Goal: Book appointment/travel/reservation

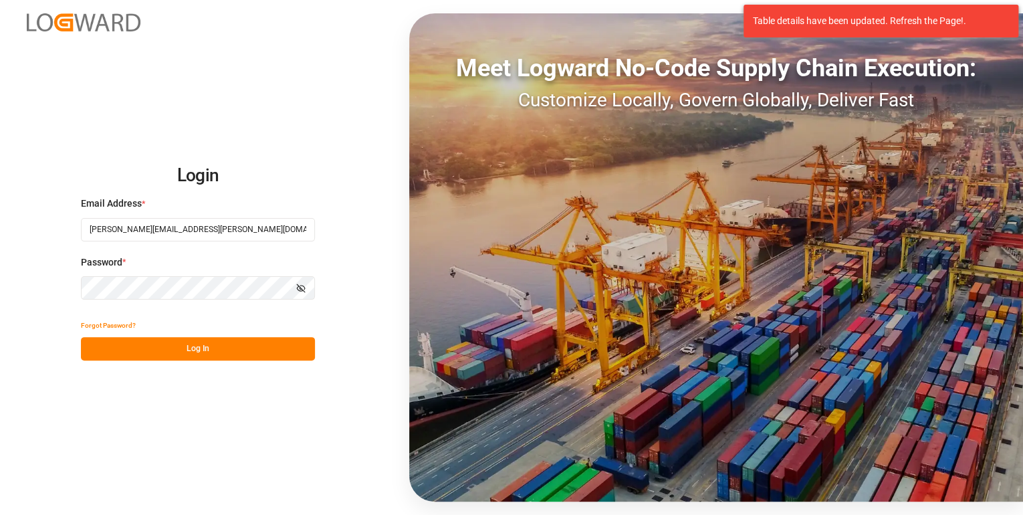
click at [126, 353] on button "Log In" at bounding box center [198, 348] width 234 height 23
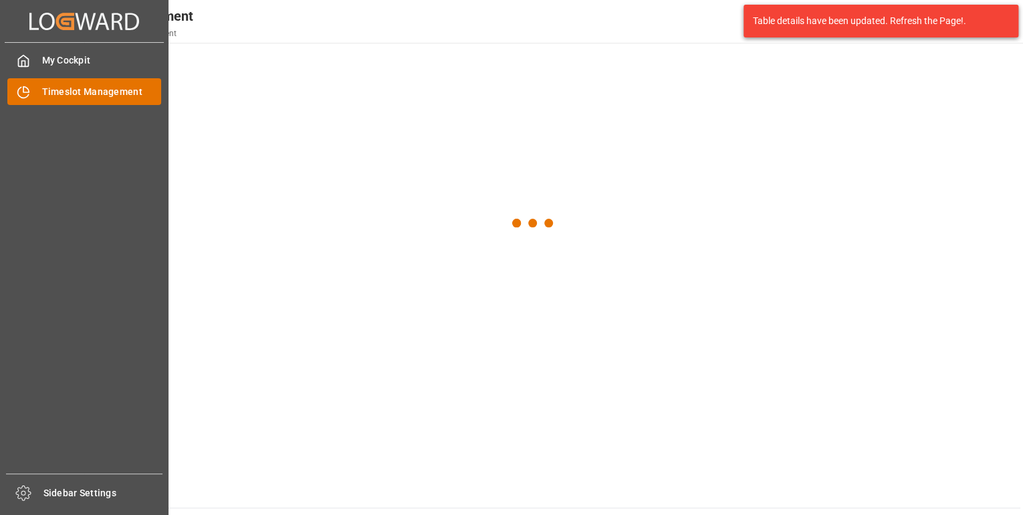
click at [81, 85] on span "Timeslot Management" at bounding box center [102, 92] width 120 height 14
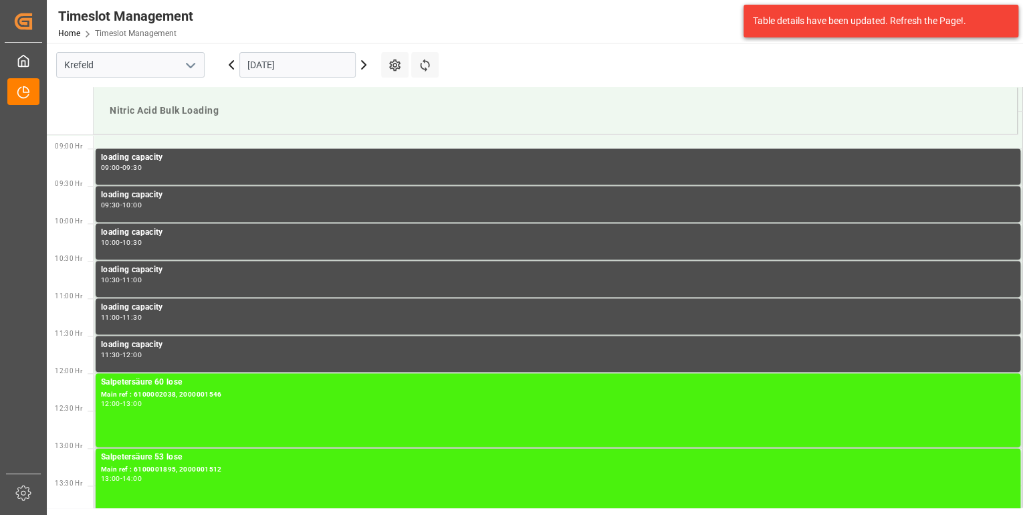
scroll to position [665, 0]
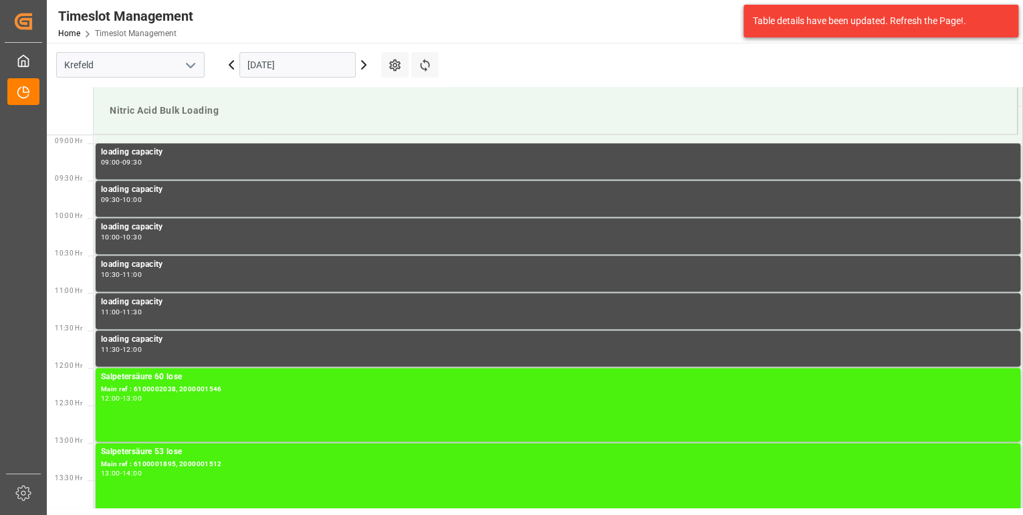
click at [308, 66] on input "[DATE]" at bounding box center [297, 64] width 116 height 25
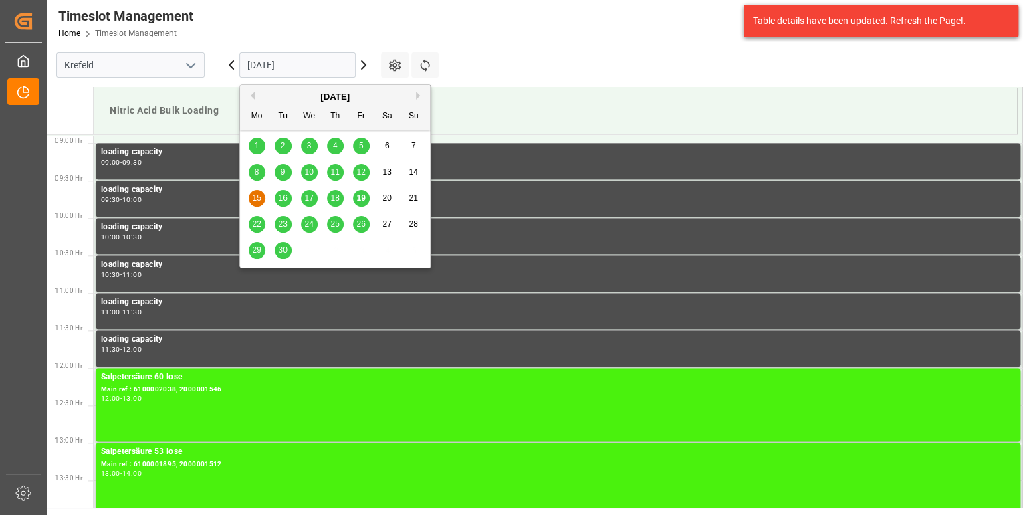
click at [362, 201] on span "19" at bounding box center [360, 197] width 9 height 9
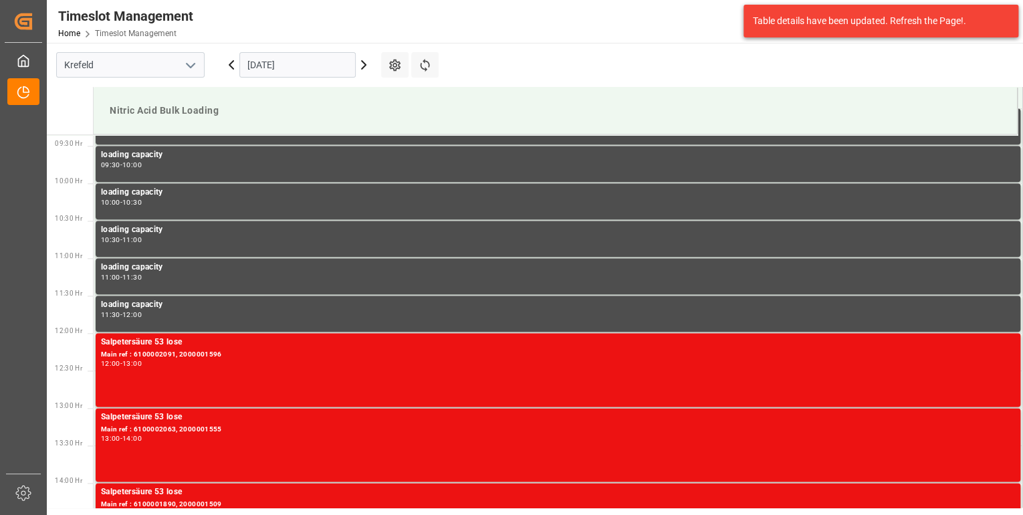
scroll to position [719, 0]
